Goal: Task Accomplishment & Management: Manage account settings

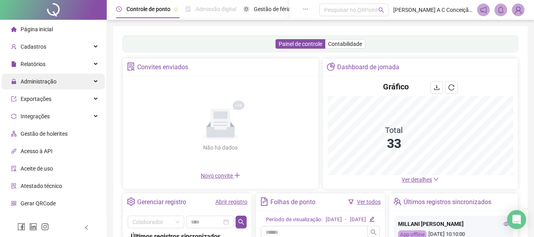
click at [55, 85] on span "Administração" at bounding box center [33, 81] width 45 height 16
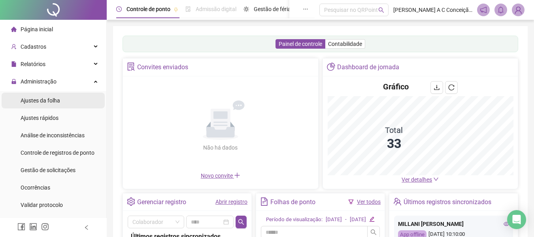
click at [58, 98] on span "Ajustes da folha" at bounding box center [41, 100] width 40 height 6
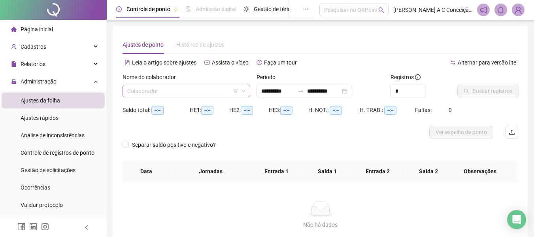
click at [217, 89] on input "search" at bounding box center [182, 91] width 111 height 12
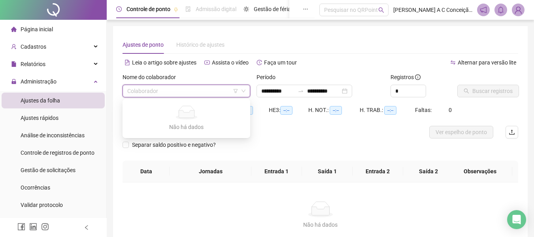
type input "**********"
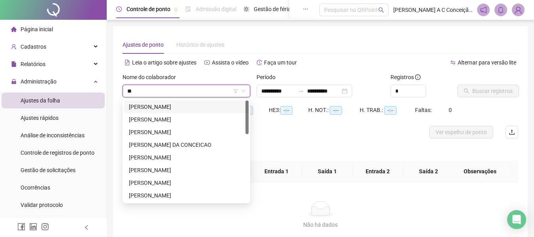
type input "***"
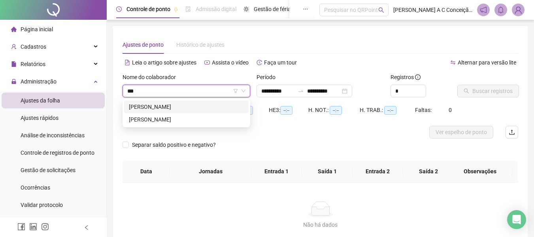
click at [203, 108] on div "[PERSON_NAME]" at bounding box center [186, 106] width 115 height 9
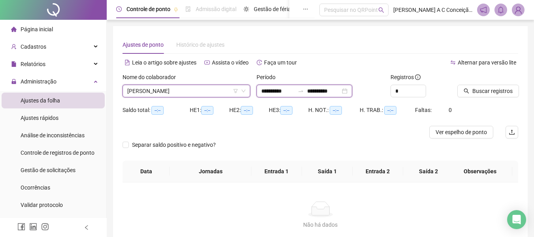
click at [275, 90] on input "**********" at bounding box center [277, 91] width 33 height 9
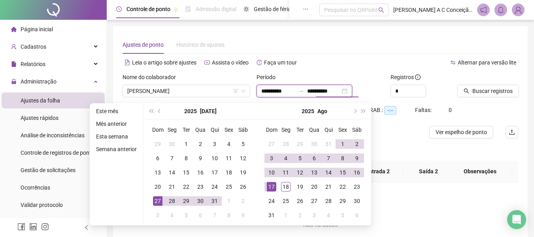
click at [321, 90] on input "**********" at bounding box center [323, 91] width 33 height 9
click at [339, 171] on div "15" at bounding box center [342, 172] width 9 height 9
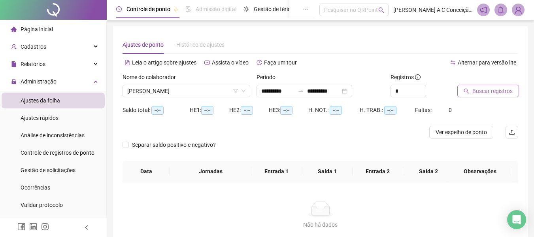
click at [484, 88] on span "Buscar registros" at bounding box center [492, 91] width 40 height 9
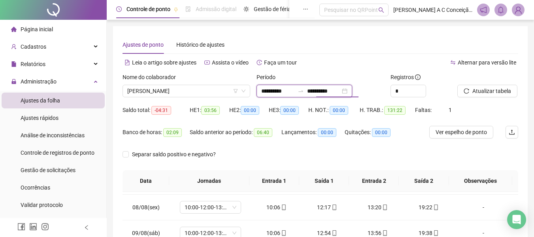
click at [322, 89] on input "**********" at bounding box center [323, 91] width 33 height 9
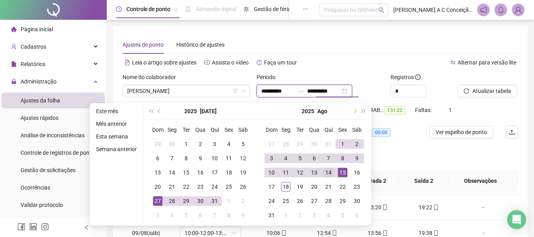
type input "**********"
click at [331, 174] on div "14" at bounding box center [328, 172] width 9 height 9
type input "**********"
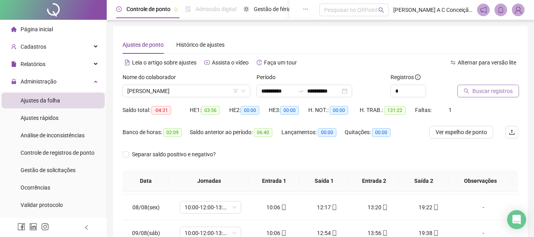
click at [480, 92] on span "Buscar registros" at bounding box center [492, 91] width 40 height 9
drag, startPoint x: 156, startPoint y: 109, endPoint x: 168, endPoint y: 108, distance: 12.3
click at [168, 108] on span "03:29" at bounding box center [160, 110] width 19 height 9
click at [168, 109] on span "03:29" at bounding box center [160, 110] width 19 height 9
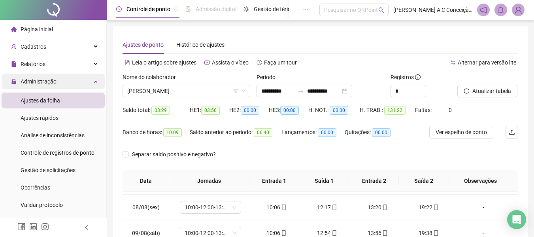
click at [59, 79] on div "Administração" at bounding box center [53, 81] width 103 height 16
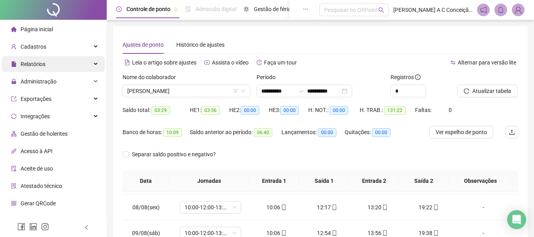
click at [51, 67] on div "Relatórios" at bounding box center [53, 64] width 103 height 16
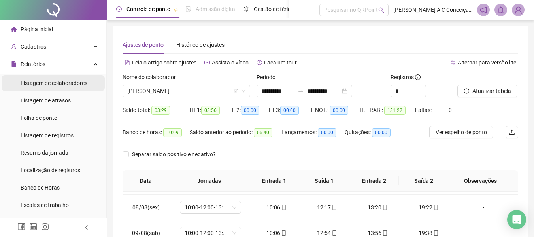
click at [81, 81] on span "Listagem de colaboradores" at bounding box center [54, 83] width 67 height 6
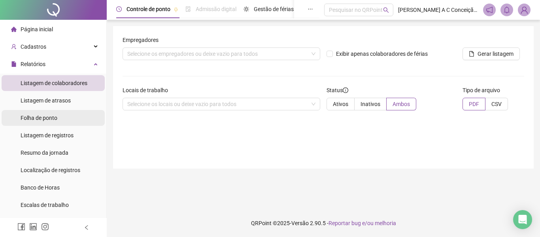
click at [47, 122] on div "Folha de ponto" at bounding box center [39, 118] width 37 height 16
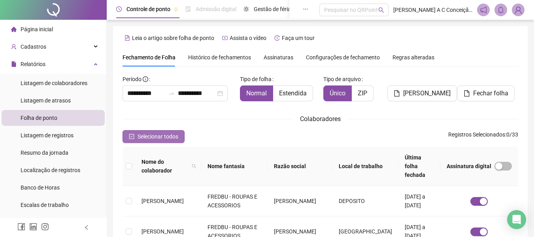
type input "**********"
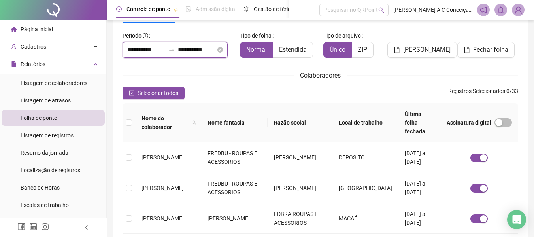
click at [158, 51] on input "**********" at bounding box center [146, 49] width 38 height 9
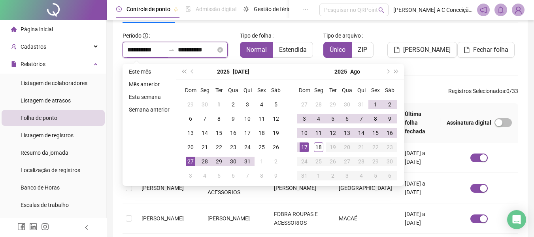
click at [188, 50] on input "**********" at bounding box center [197, 49] width 38 height 9
type input "**********"
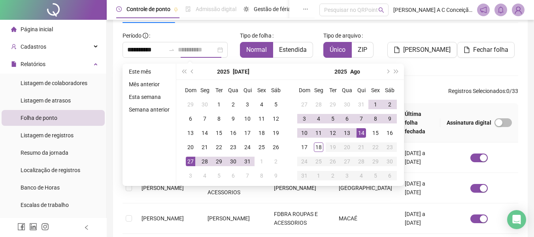
click at [360, 129] on div "14" at bounding box center [360, 132] width 9 height 9
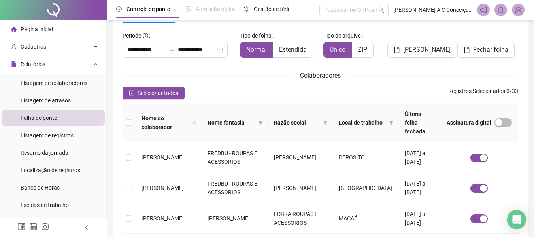
click at [387, 73] on div "Colaboradores" at bounding box center [319, 75] width 395 height 10
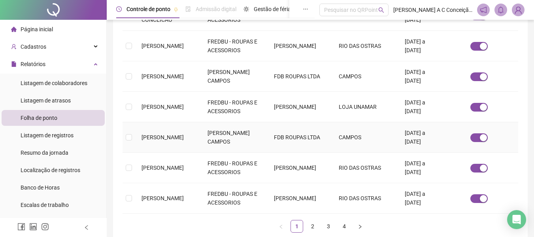
scroll to position [313, 0]
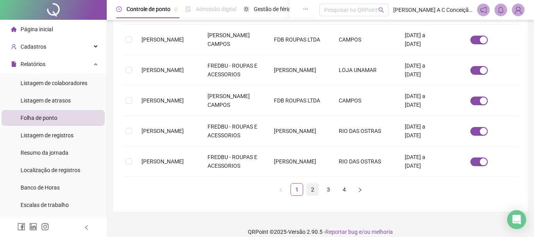
click at [315, 183] on link "2" at bounding box center [313, 189] width 12 height 12
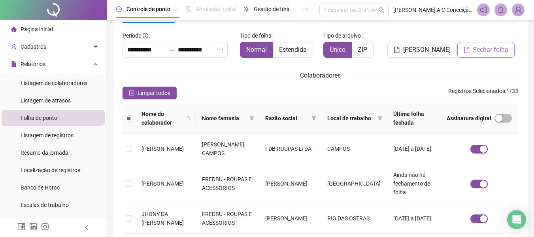
scroll to position [4, 0]
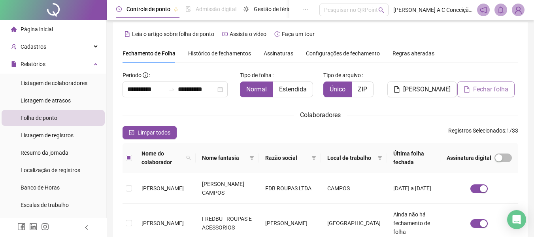
click at [477, 88] on span "Fechar folha" at bounding box center [490, 89] width 35 height 9
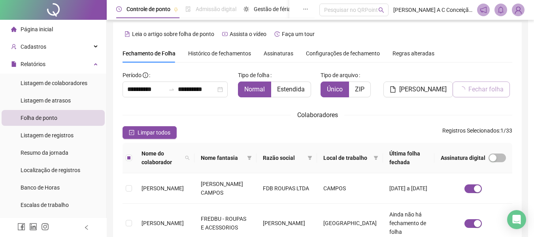
scroll to position [43, 0]
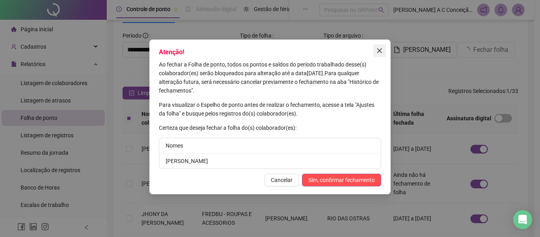
click at [376, 48] on span "Close" at bounding box center [379, 50] width 13 height 6
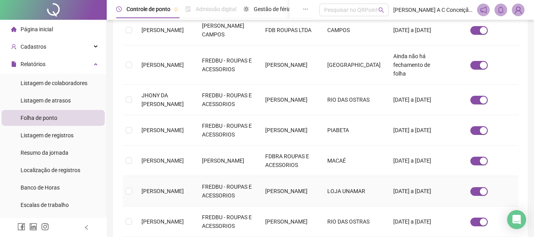
scroll to position [322, 0]
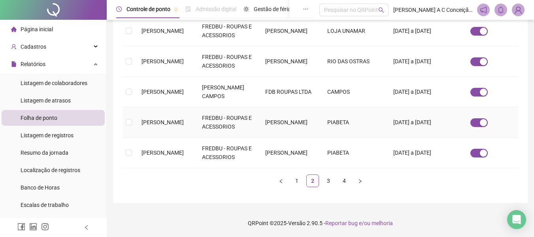
click at [132, 120] on td at bounding box center [128, 122] width 13 height 30
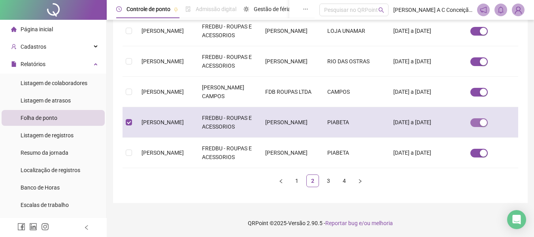
click at [479, 123] on span "button" at bounding box center [478, 122] width 17 height 9
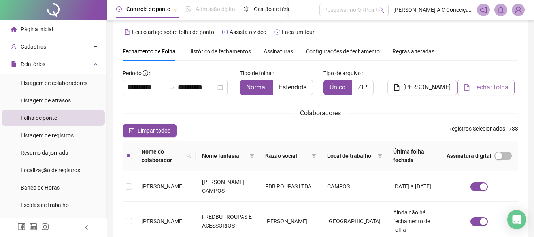
click at [486, 88] on span "Fechar folha" at bounding box center [490, 87] width 35 height 9
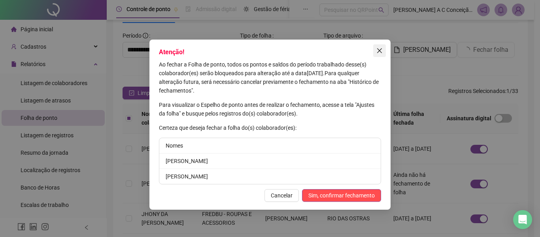
click at [379, 52] on icon "close" at bounding box center [379, 50] width 6 height 6
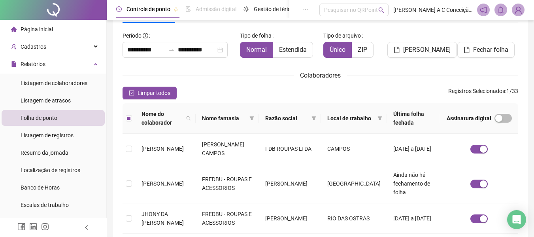
scroll to position [0, 0]
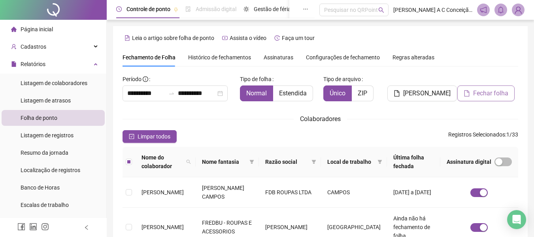
click at [493, 93] on span "Fechar folha" at bounding box center [490, 93] width 35 height 9
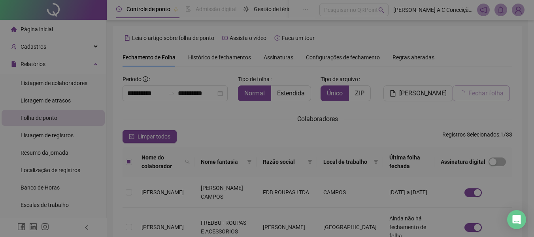
scroll to position [43, 0]
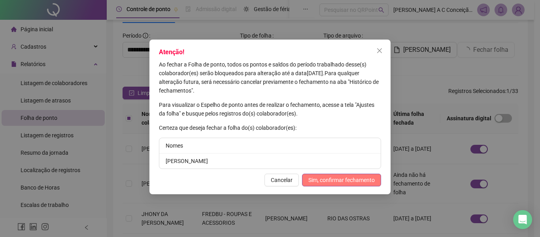
click at [344, 178] on span "Sim, confirmar fechamento" at bounding box center [341, 179] width 66 height 9
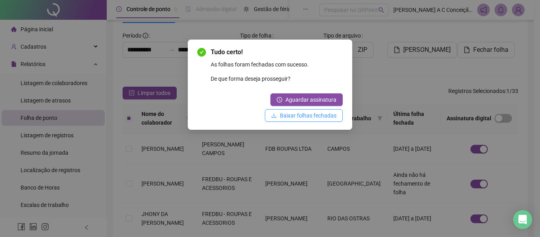
click at [326, 117] on span "Baixar folhas fechadas" at bounding box center [308, 115] width 56 height 9
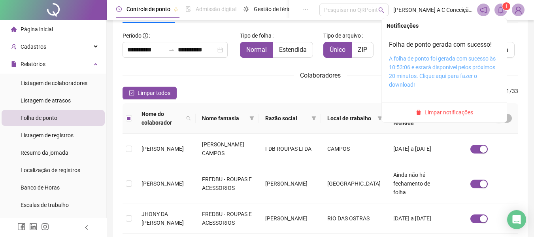
click at [433, 58] on link "A folha de ponto foi gerada com sucesso às 10:53:06 e estará disponível pelos p…" at bounding box center [442, 71] width 107 height 32
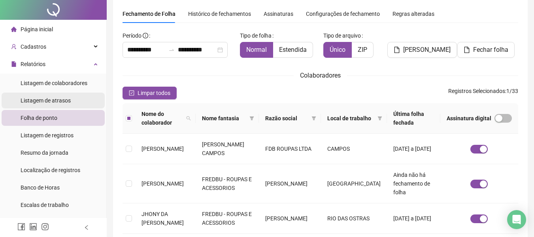
scroll to position [0, 0]
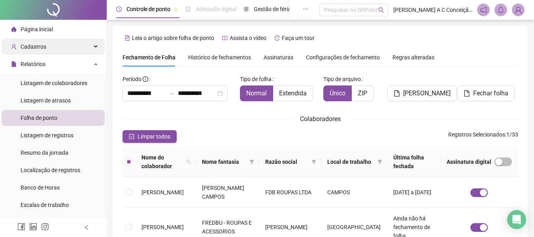
click at [43, 43] on span "Cadastros" at bounding box center [34, 46] width 26 height 6
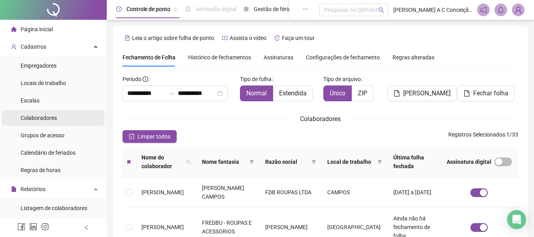
click at [41, 119] on span "Colaboradores" at bounding box center [39, 118] width 36 height 6
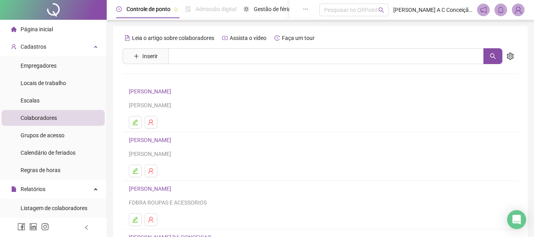
scroll to position [145, 0]
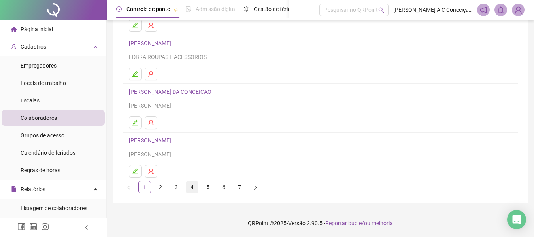
click at [194, 183] on link "4" at bounding box center [192, 187] width 12 height 12
click at [132, 125] on icon "edit" at bounding box center [135, 122] width 6 height 6
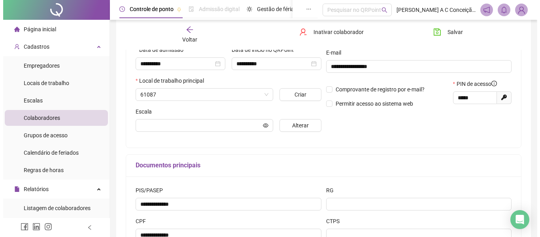
scroll to position [149, 0]
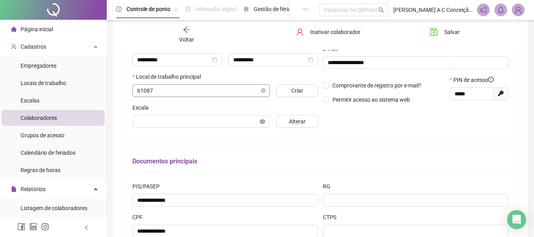
type input "**********"
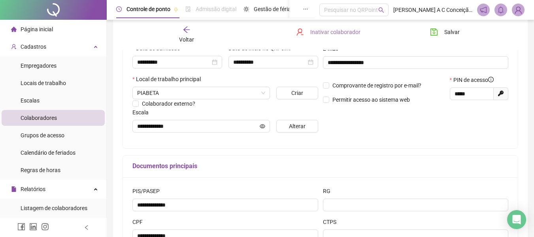
click at [312, 28] on span "Inativar colaborador" at bounding box center [335, 32] width 50 height 9
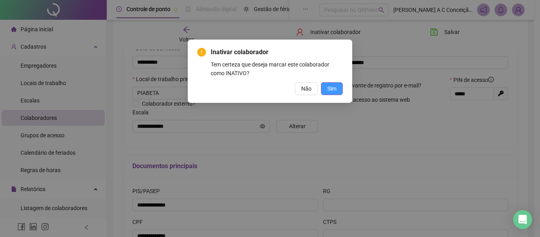
click at [329, 83] on button "Sim" at bounding box center [332, 88] width 22 height 13
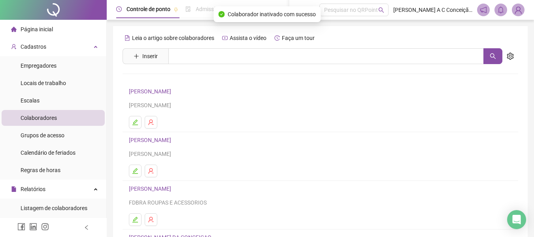
scroll to position [145, 0]
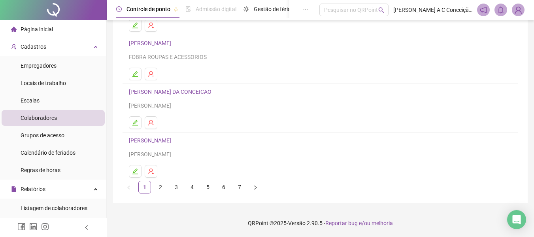
click at [225, 189] on link "6" at bounding box center [224, 187] width 12 height 12
click at [237, 186] on link "7" at bounding box center [240, 187] width 12 height 12
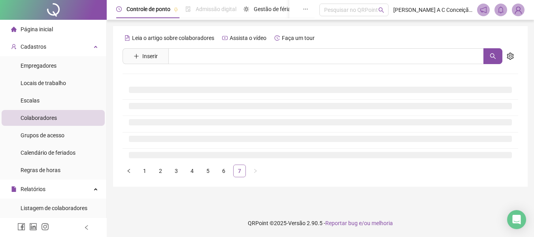
scroll to position [0, 0]
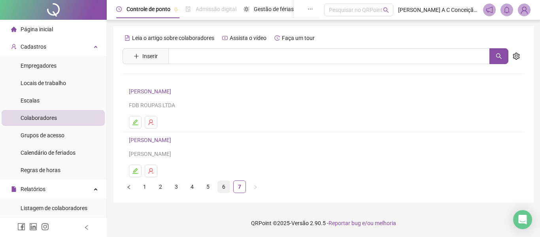
click at [224, 190] on link "6" at bounding box center [224, 187] width 12 height 12
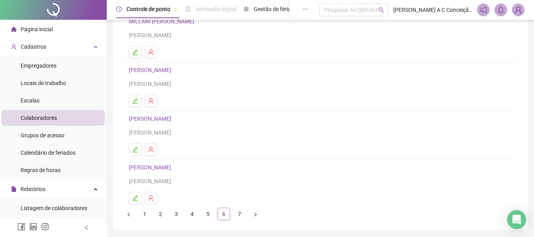
scroll to position [145, 0]
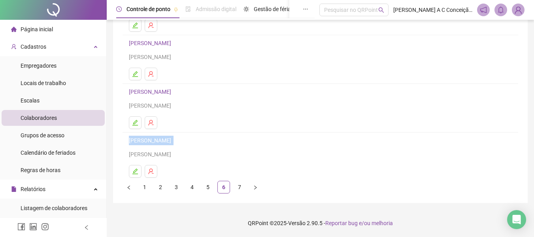
drag, startPoint x: 231, startPoint y: 142, endPoint x: 125, endPoint y: 138, distance: 106.0
click at [127, 139] on li "[PERSON_NAME] [PERSON_NAME]" at bounding box center [319, 156] width 395 height 48
copy link "[PERSON_NAME]"
click at [173, 140] on link "[PERSON_NAME]" at bounding box center [151, 140] width 45 height 6
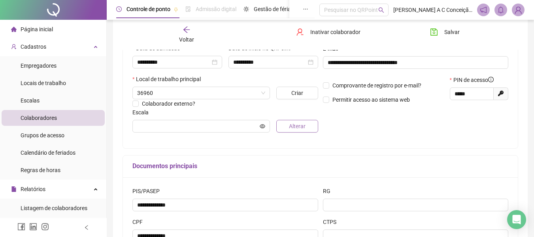
type input "**********"
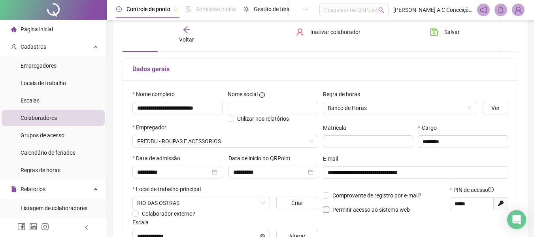
scroll to position [79, 0]
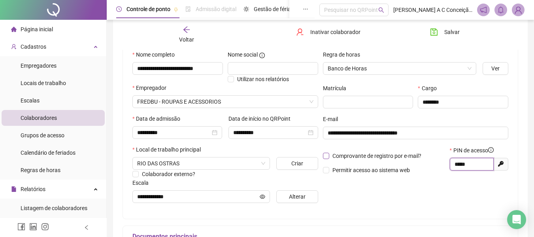
drag, startPoint x: 471, startPoint y: 162, endPoint x: 418, endPoint y: 159, distance: 53.1
click at [418, 159] on div "Comprovante de registro por e-mail? Permitir acesso ao sistema web PIN de acess…" at bounding box center [415, 163] width 190 height 34
click at [184, 35] on div "Voltar" at bounding box center [186, 35] width 61 height 18
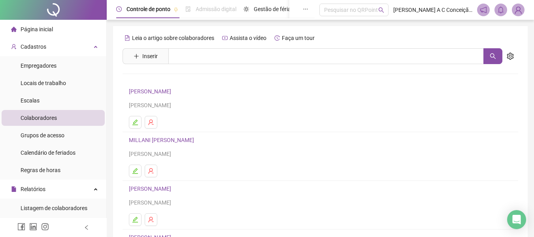
scroll to position [145, 0]
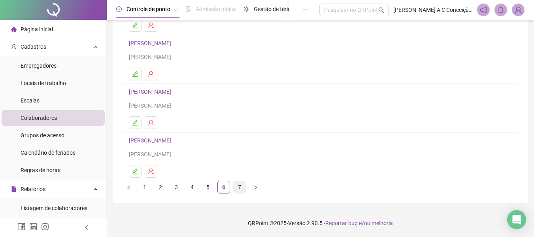
click at [237, 185] on link "7" at bounding box center [240, 187] width 12 height 12
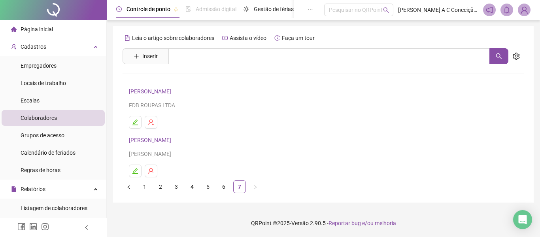
click at [196, 184] on link "4" at bounding box center [192, 187] width 12 height 12
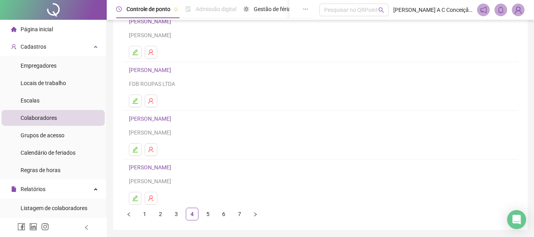
scroll to position [145, 0]
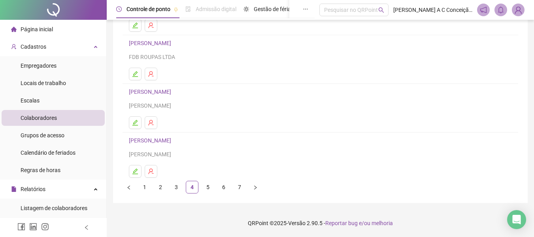
click at [177, 186] on link "3" at bounding box center [176, 187] width 12 height 12
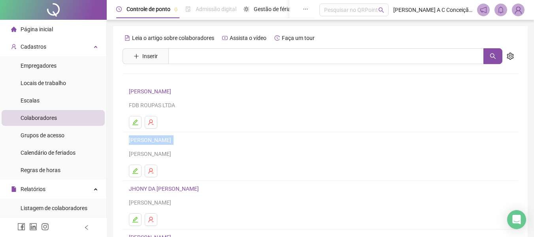
drag, startPoint x: 190, startPoint y: 140, endPoint x: 127, endPoint y: 136, distance: 62.6
click at [127, 136] on li "[PERSON_NAME] [PERSON_NAME]" at bounding box center [319, 156] width 395 height 49
copy link "[PERSON_NAME]"
click at [132, 173] on button "button" at bounding box center [135, 170] width 13 height 13
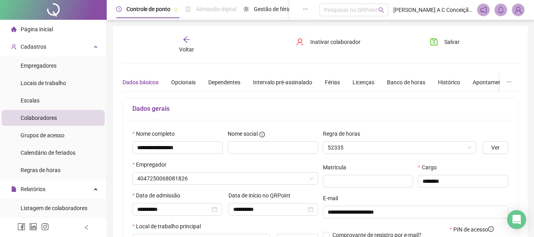
type input "**********"
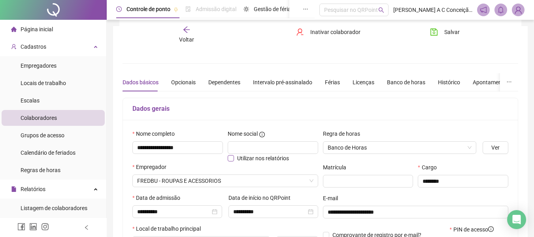
scroll to position [40, 0]
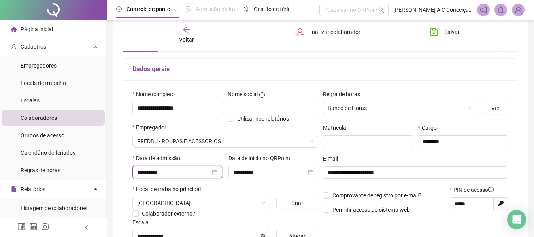
drag, startPoint x: 185, startPoint y: 172, endPoint x: 113, endPoint y: 167, distance: 71.7
click at [112, 168] on div "**********" at bounding box center [320, 185] width 427 height 451
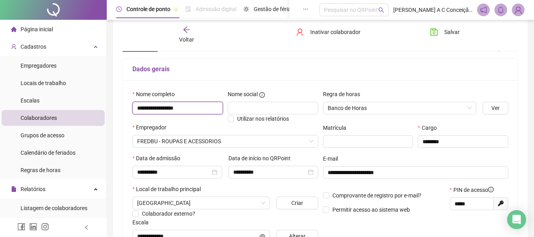
drag, startPoint x: 191, startPoint y: 107, endPoint x: 111, endPoint y: 106, distance: 79.8
click at [111, 106] on div "**********" at bounding box center [320, 185] width 427 height 451
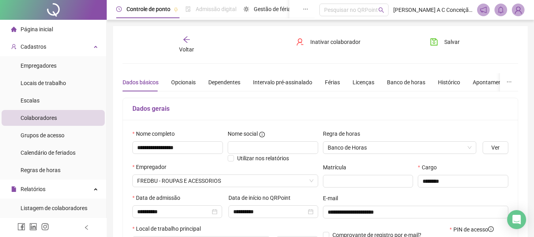
click at [190, 40] on div "Voltar" at bounding box center [186, 45] width 61 height 18
